Goal: Task Accomplishment & Management: Complete application form

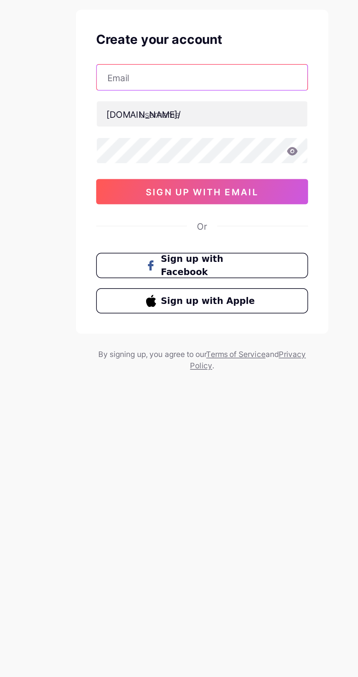
click at [198, 85] on input "text" at bounding box center [179, 86] width 122 height 15
type input "[EMAIL_ADDRESS][DOMAIN_NAME]"
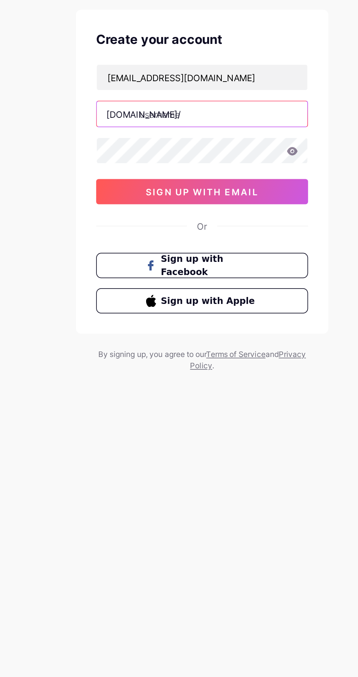
click at [208, 104] on input "text" at bounding box center [179, 107] width 122 height 15
type input "princealete"
click at [232, 129] on icon at bounding box center [232, 128] width 6 height 5
click at [90, 255] on div "Already have an account? Login Create your account Sergioperez6423@gmail.com bi…" at bounding box center [179, 140] width 358 height 280
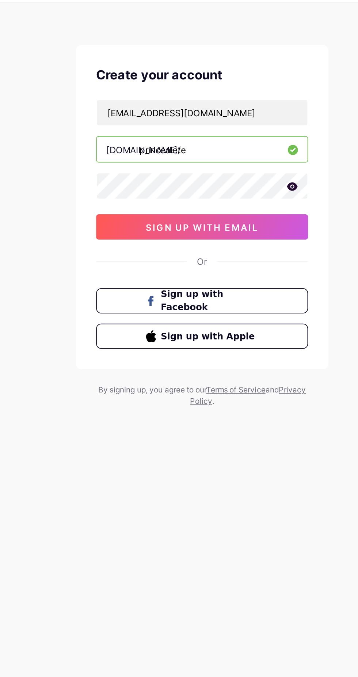
click at [129, 149] on button "sign up with email" at bounding box center [179, 152] width 123 height 15
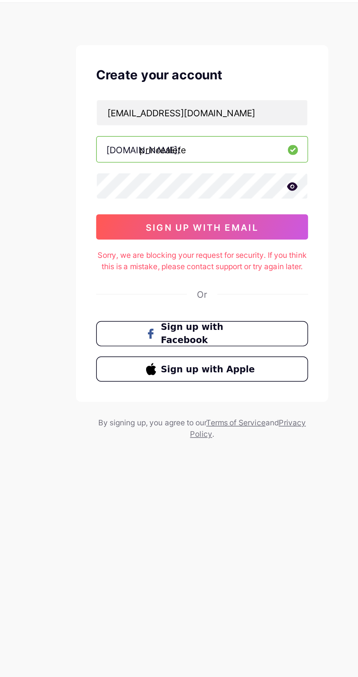
click at [135, 147] on button "sign up with email" at bounding box center [179, 152] width 123 height 15
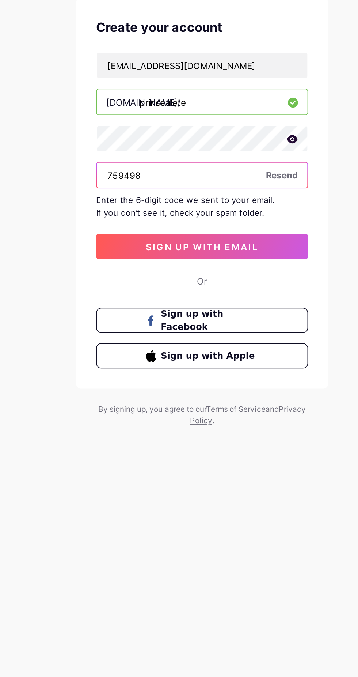
type input "759498"
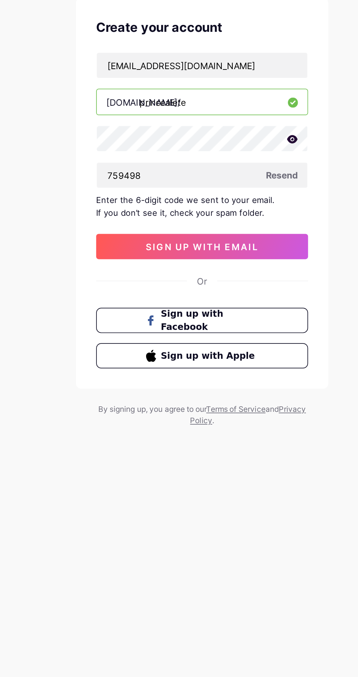
click at [128, 186] on button "sign up with email" at bounding box center [179, 191] width 123 height 15
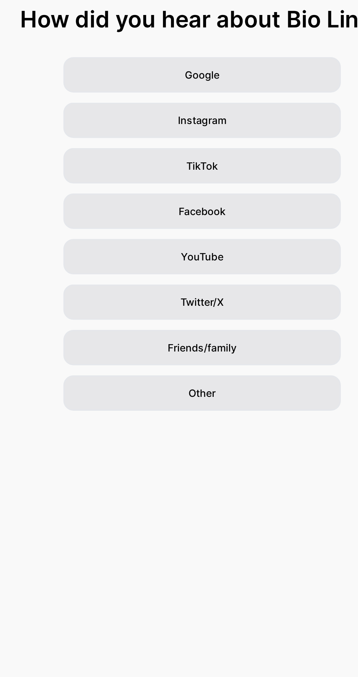
click at [224, 277] on div "Other" at bounding box center [179, 276] width 161 height 20
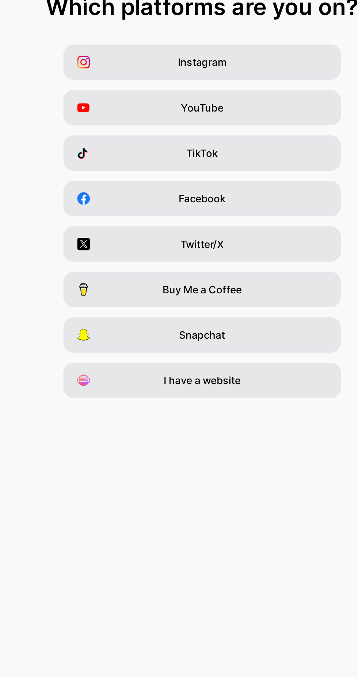
click at [221, 279] on div "I have a website" at bounding box center [179, 276] width 161 height 20
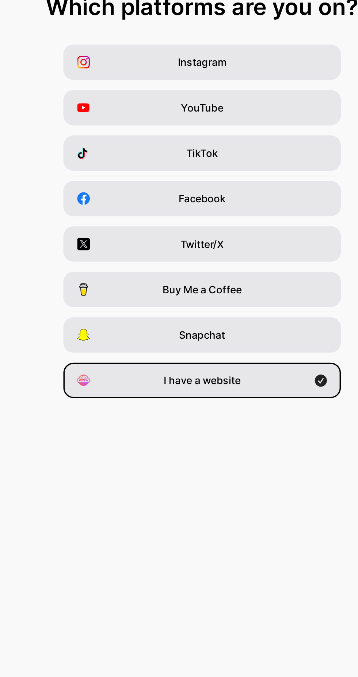
click at [225, 279] on div "I have a website" at bounding box center [179, 276] width 161 height 20
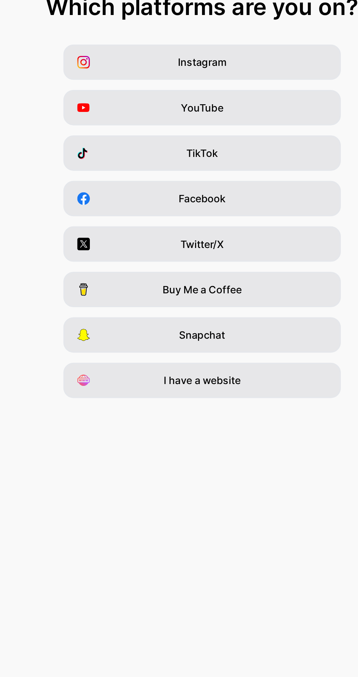
click at [226, 278] on div "I have a website" at bounding box center [179, 276] width 161 height 20
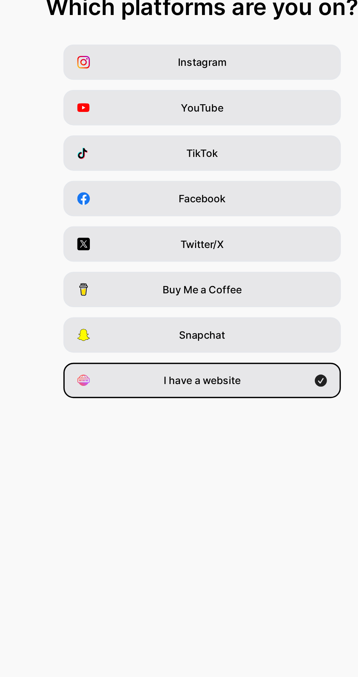
click at [225, 279] on div "I have a website" at bounding box center [179, 276] width 161 height 20
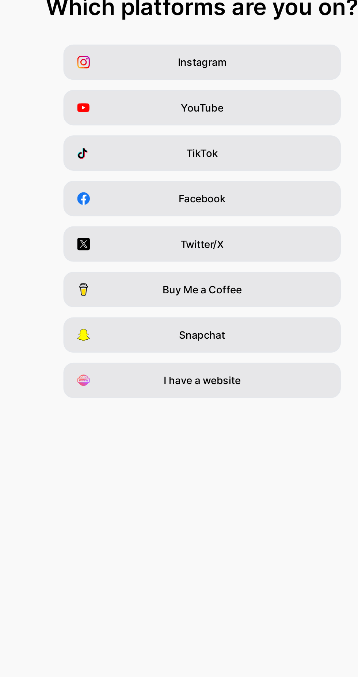
click at [226, 278] on div "I have a website" at bounding box center [179, 276] width 161 height 20
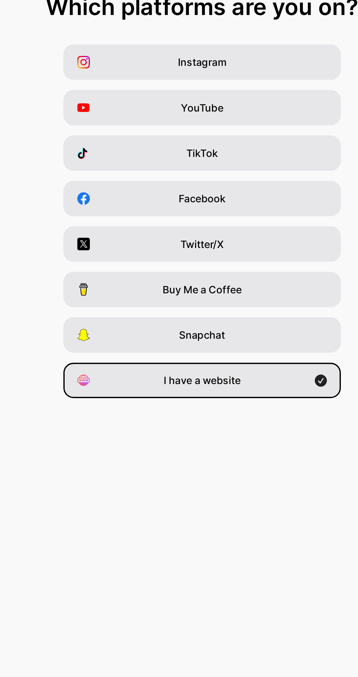
click at [214, 328] on div "Sergioperez6423@gmail.com Logout Link Copied Which platforms are you on? Instag…" at bounding box center [179, 338] width 358 height 677
click at [233, 270] on div "I have a website" at bounding box center [179, 276] width 161 height 20
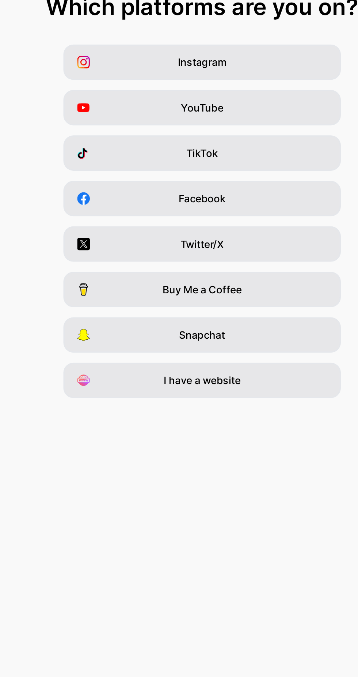
click at [229, 274] on div "I have a website" at bounding box center [179, 276] width 161 height 20
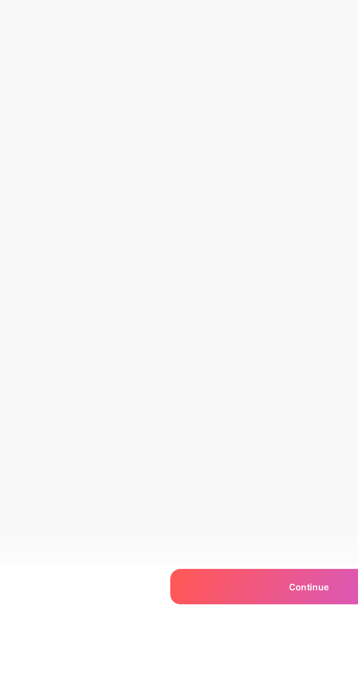
click at [155, 658] on div "Continue" at bounding box center [179, 648] width 161 height 20
click at [160, 658] on div at bounding box center [179, 648] width 161 height 20
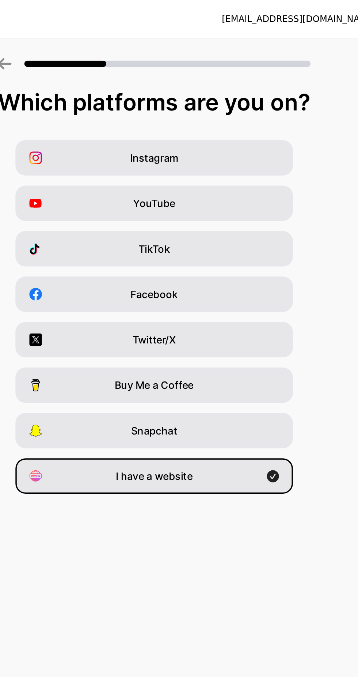
click at [281, 168] on div "Instagram YouTube TikTok Facebook Twitter/X Buy Me a Coffee Snapchat I have a w…" at bounding box center [179, 183] width 351 height 205
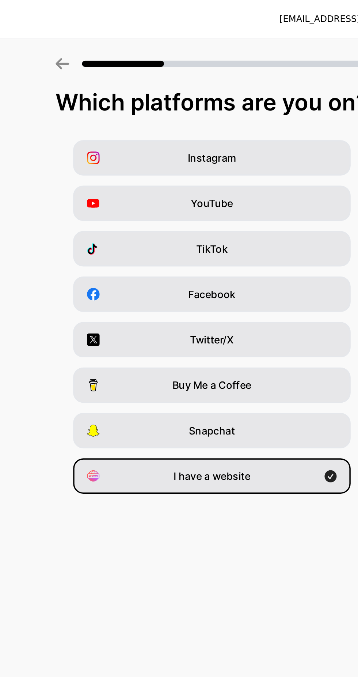
click at [230, 269] on div "I have a website" at bounding box center [179, 276] width 161 height 20
click at [241, 274] on div "I have a website" at bounding box center [179, 276] width 161 height 20
click at [203, 279] on div "I have a website" at bounding box center [179, 276] width 161 height 20
click at [215, 279] on div "I have a website" at bounding box center [179, 276] width 161 height 20
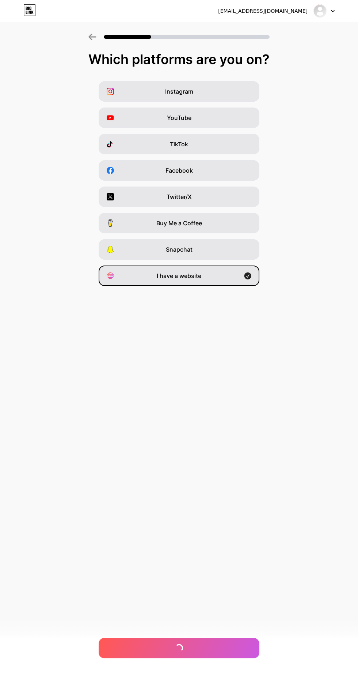
click at [143, 270] on div "I have a website" at bounding box center [179, 276] width 161 height 20
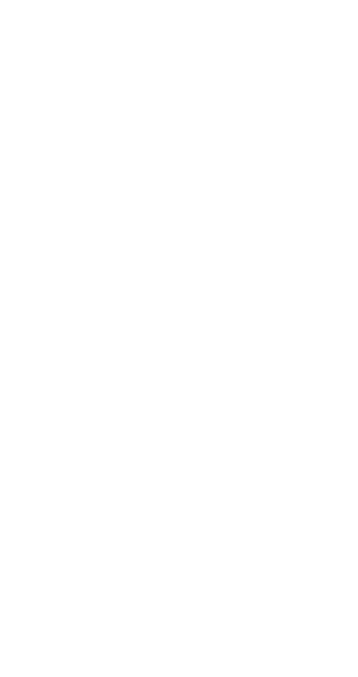
click at [90, 0] on html at bounding box center [179, 0] width 358 height 0
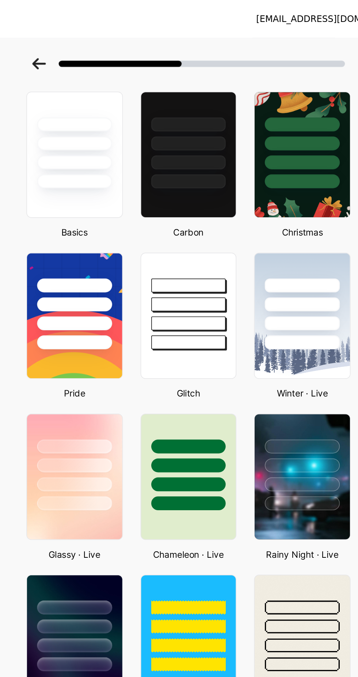
scroll to position [29, 0]
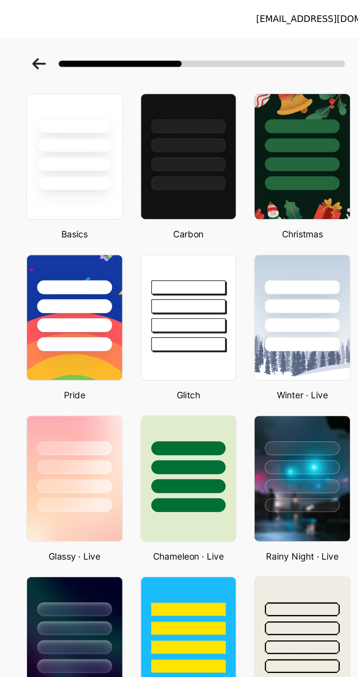
click at [256, 297] on img at bounding box center [245, 277] width 55 height 72
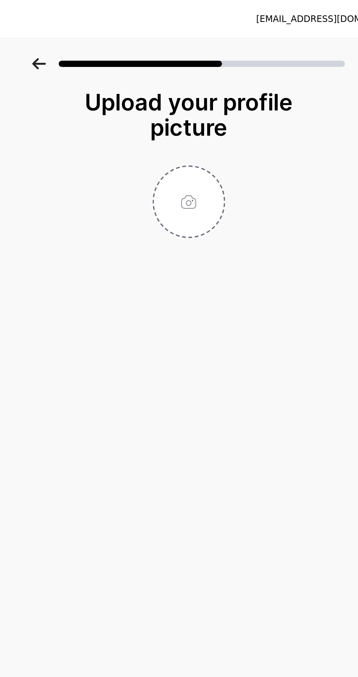
scroll to position [0, 0]
click at [241, 317] on div "Sergioperez6423@gmail.com Logout Link Copied Upload your profile picture Contin…" at bounding box center [179, 338] width 358 height 677
click at [170, 115] on input "file" at bounding box center [179, 117] width 41 height 41
type input "C:\fakepath\dfypia.jpg"
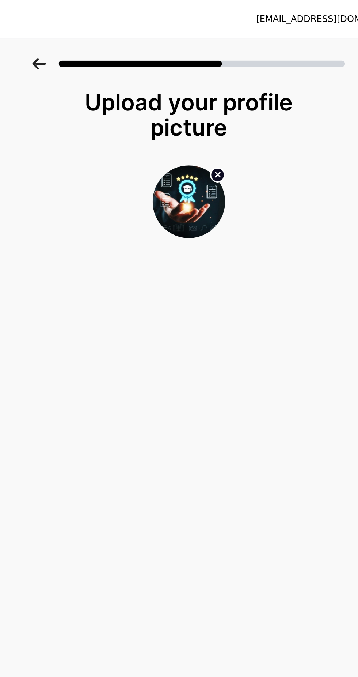
click at [225, 189] on div "Sergioperez6423@gmail.com Logout Link Copied Upload your profile picture Contin…" at bounding box center [179, 338] width 358 height 677
click at [257, 162] on div "Upload your profile picture Continue" at bounding box center [179, 104] width 358 height 141
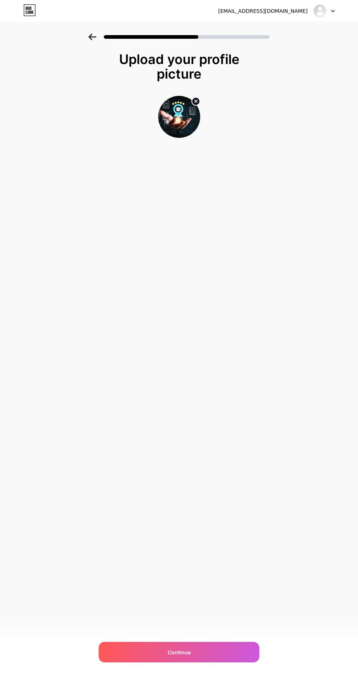
click at [324, 275] on div "Sergioperez6423@gmail.com Logout Link Copied Upload your profile picture Contin…" at bounding box center [179, 338] width 358 height 677
click at [327, 270] on div "Sergioperez6423@gmail.com Logout Link Copied Upload your profile picture Contin…" at bounding box center [179, 338] width 358 height 677
click at [231, 651] on div "Continue" at bounding box center [179, 652] width 161 height 20
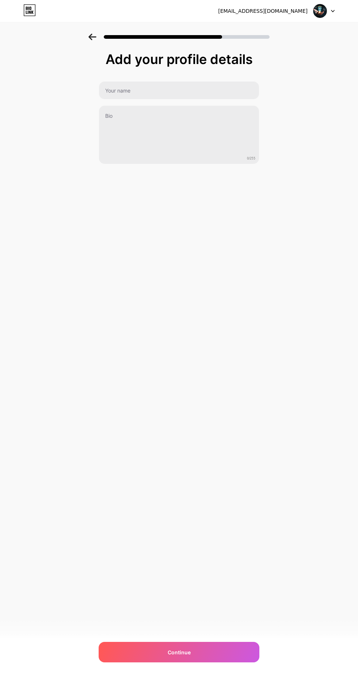
scroll to position [0, 0]
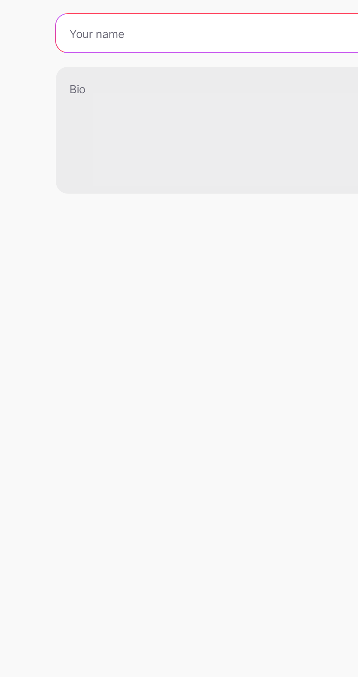
click at [116, 91] on input "text" at bounding box center [179, 91] width 160 height 18
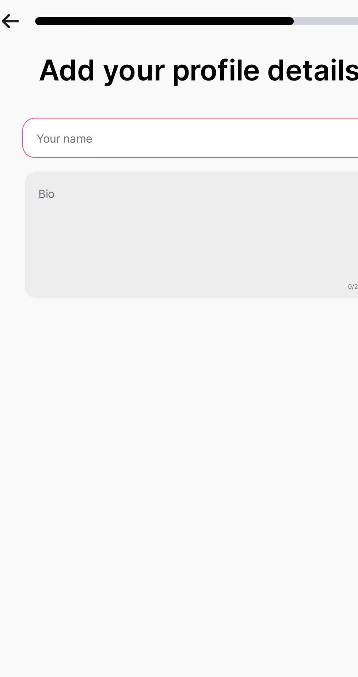
scroll to position [0, 0]
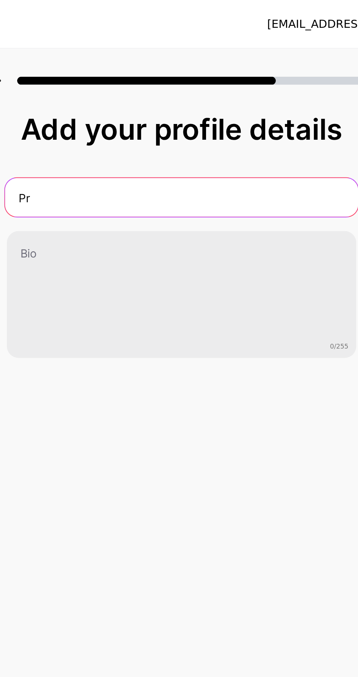
type input "P"
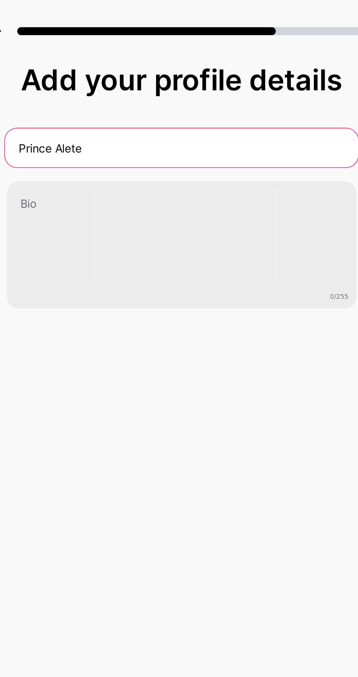
type input "Prince Alete"
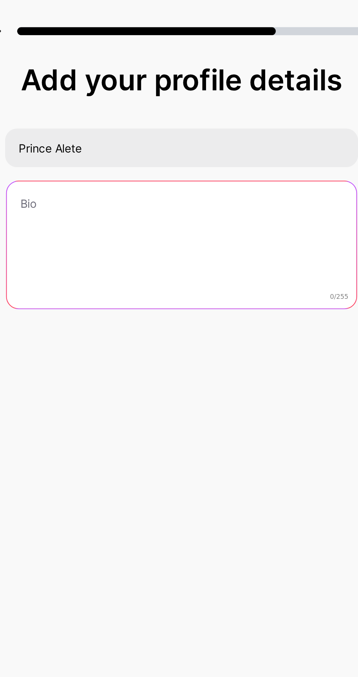
click at [129, 138] on textarea at bounding box center [179, 135] width 160 height 59
click at [127, 144] on textarea at bounding box center [179, 135] width 162 height 60
paste textarea "Web2" web3 strategiest builder.| Simplify Defi, saas & blockchain."
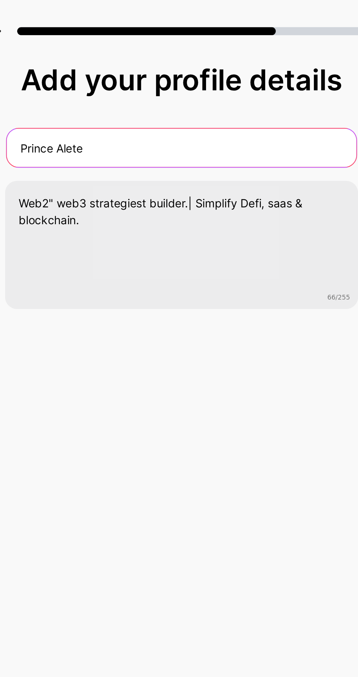
click at [120, 92] on input "Prince Alete" at bounding box center [179, 91] width 160 height 18
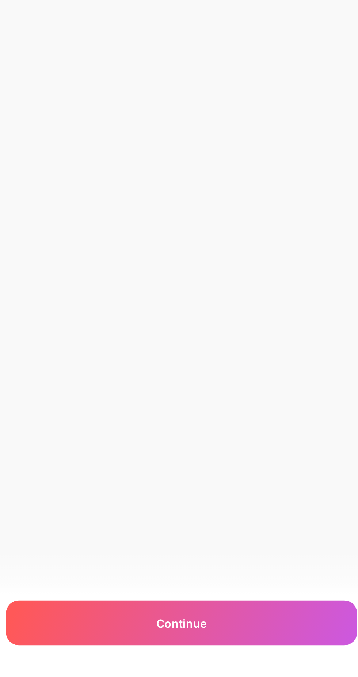
scroll to position [56, 0]
type textarea "Web2" web3 strategiest builder.| Simplify Defi, saas & blockchain."
click at [211, 653] on div "Continue" at bounding box center [179, 652] width 161 height 20
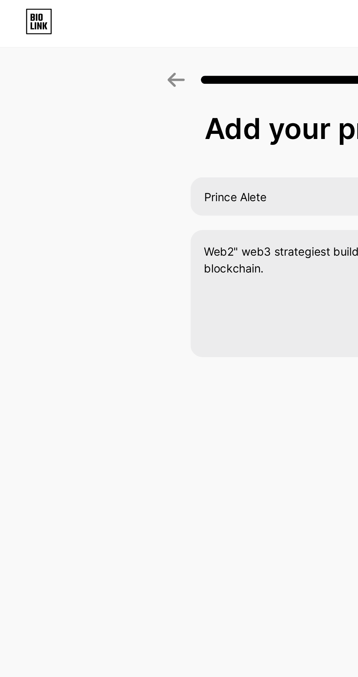
scroll to position [0, 0]
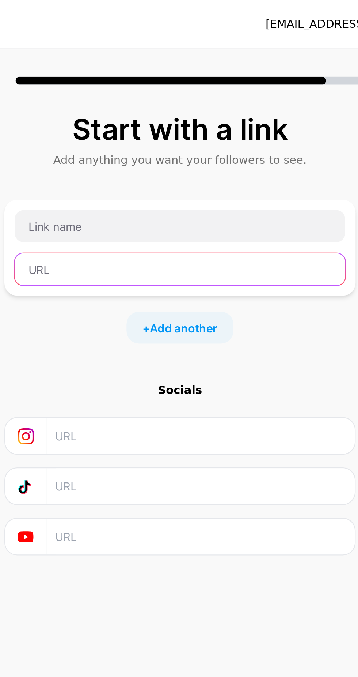
click at [196, 123] on input "text" at bounding box center [179, 123] width 151 height 15
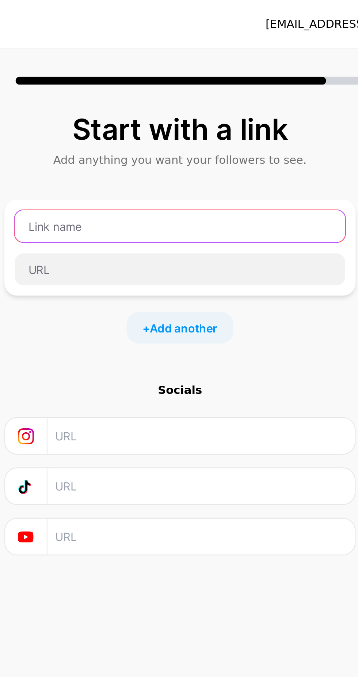
click at [215, 102] on input "text" at bounding box center [179, 103] width 151 height 15
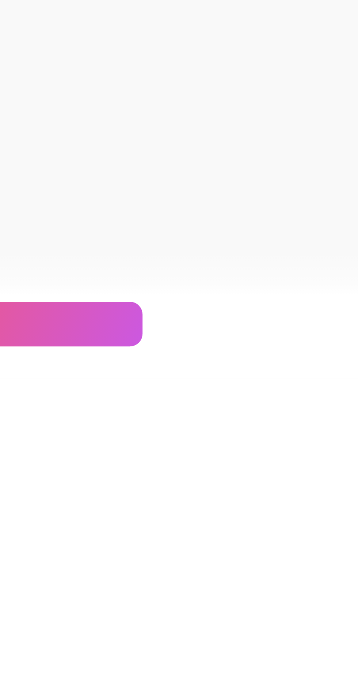
scroll to position [55, 0]
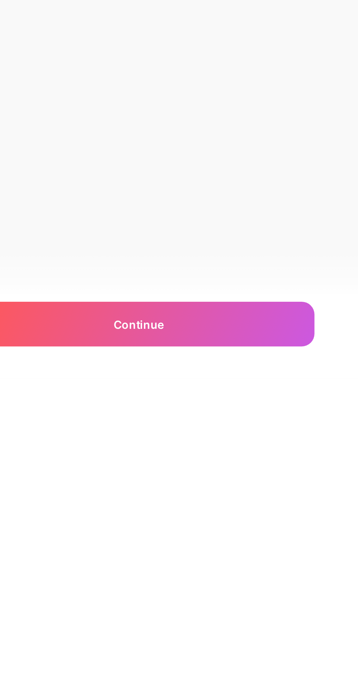
click at [200, 650] on div "Continue" at bounding box center [179, 652] width 161 height 20
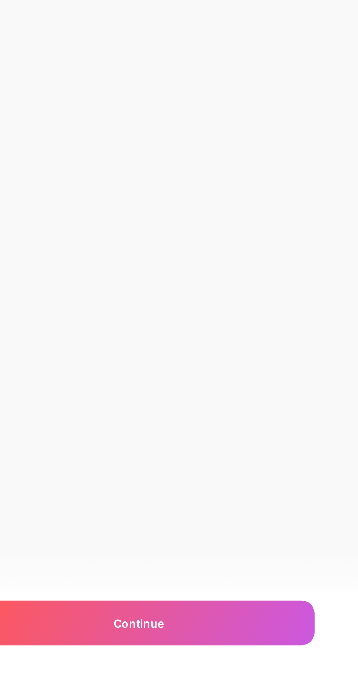
click at [216, 658] on div "Continue" at bounding box center [179, 652] width 161 height 20
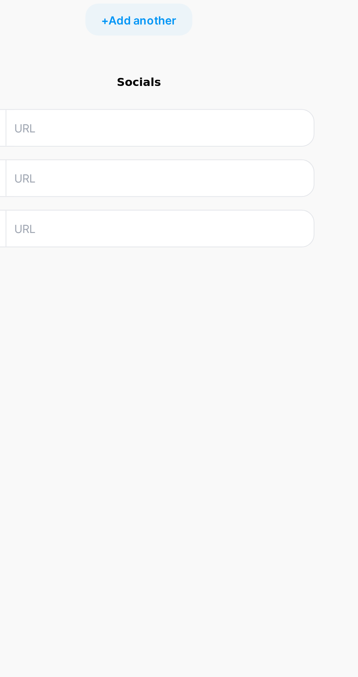
scroll to position [0, 0]
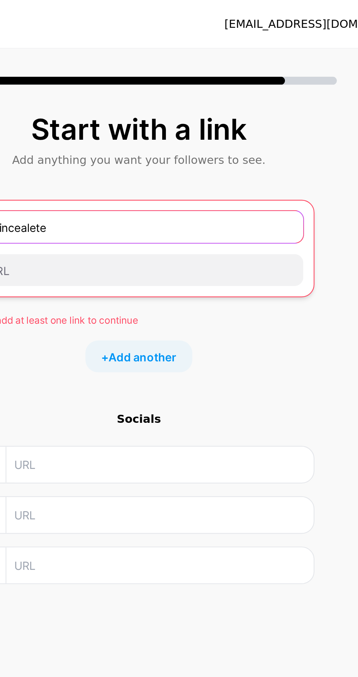
click at [193, 102] on input "Princealete" at bounding box center [179, 104] width 151 height 15
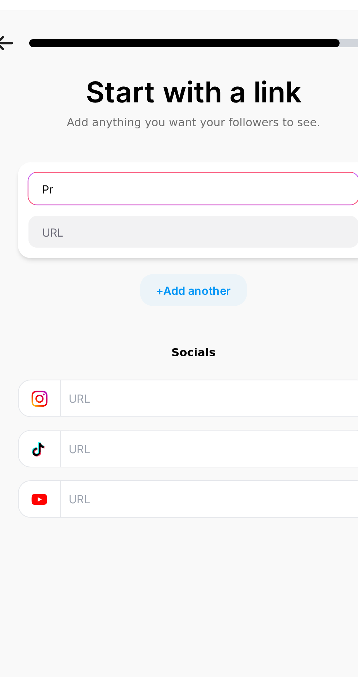
type input "P"
paste input "t.me/ItzPrincealete"
type input "t.me/ItzPrincealete"
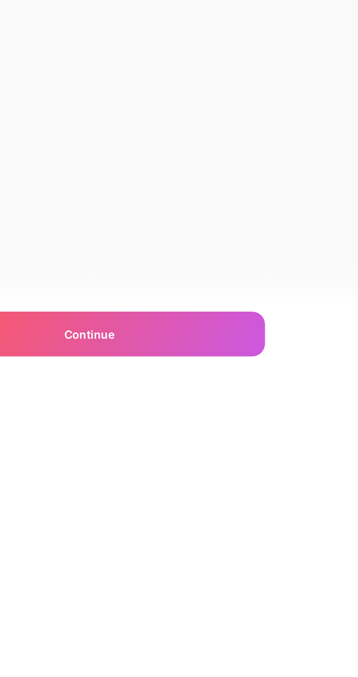
click at [193, 653] on div "Continue" at bounding box center [179, 652] width 161 height 20
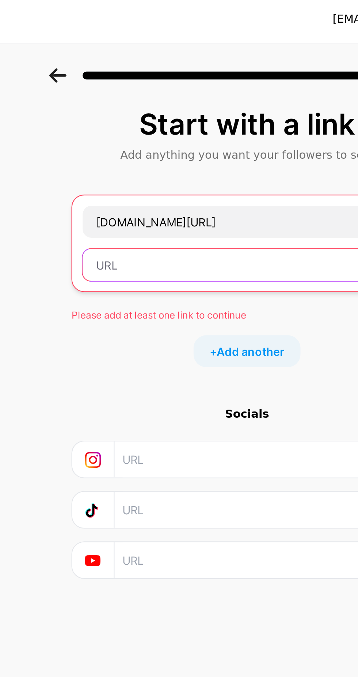
paste input "t.me/ItzPrincealete"
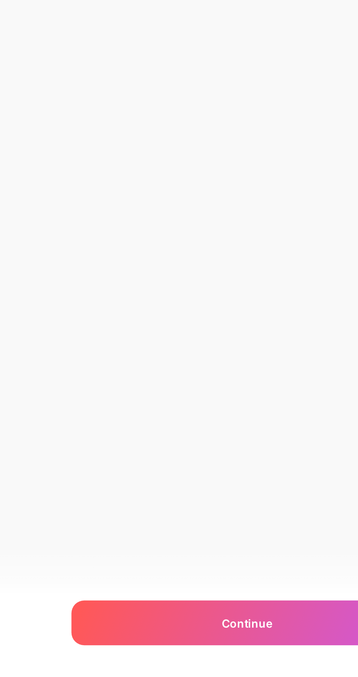
type input "t.me/ItzPrincealete"
click at [176, 653] on span "Continue" at bounding box center [179, 652] width 23 height 8
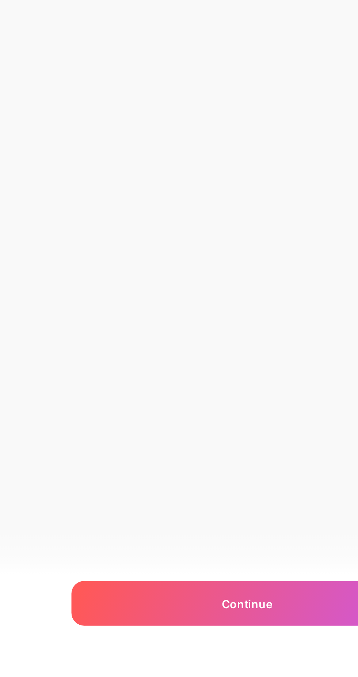
scroll to position [0, 0]
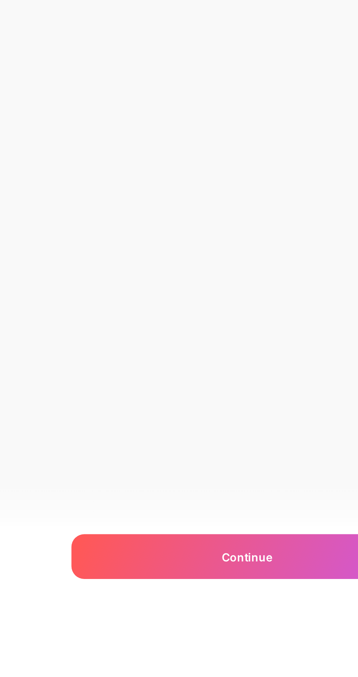
click at [189, 656] on span "Continue" at bounding box center [179, 652] width 23 height 8
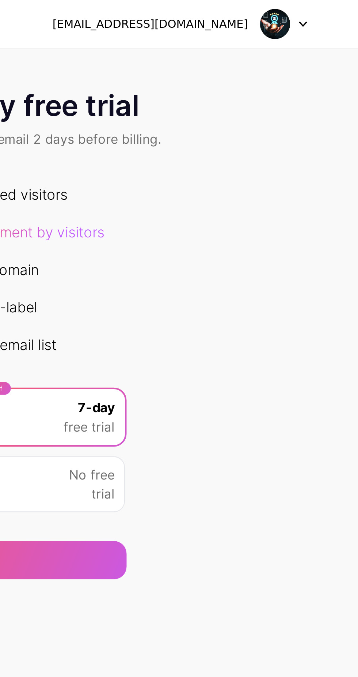
click at [333, 11] on icon at bounding box center [333, 11] width 4 height 3
click at [262, 28] on li "Logout" at bounding box center [289, 30] width 91 height 20
